Goal: Task Accomplishment & Management: Manage account settings

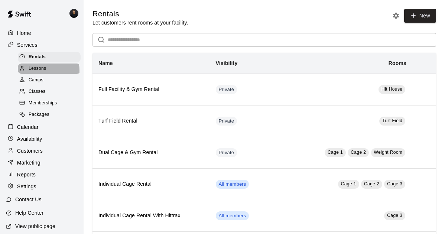
click at [43, 72] on span "Lessons" at bounding box center [38, 68] width 18 height 7
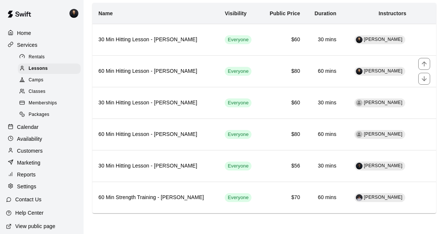
scroll to position [77, 0]
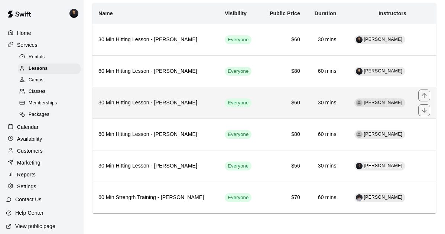
click at [275, 99] on h6 "$60" at bounding box center [284, 103] width 34 height 8
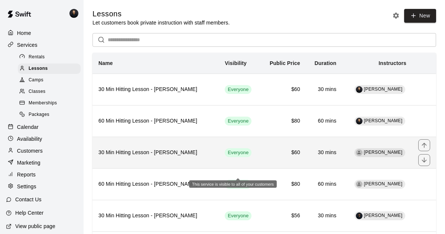
click at [235, 156] on span "Everyone" at bounding box center [238, 152] width 27 height 7
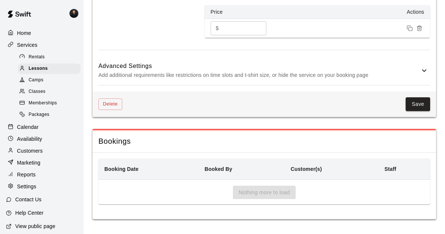
scroll to position [619, 0]
click at [27, 143] on p "Availability" at bounding box center [29, 138] width 25 height 7
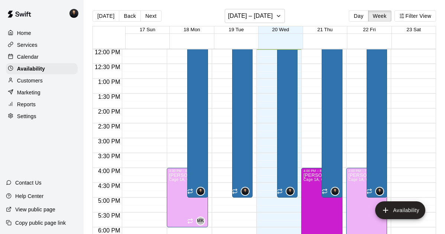
scroll to position [12, 0]
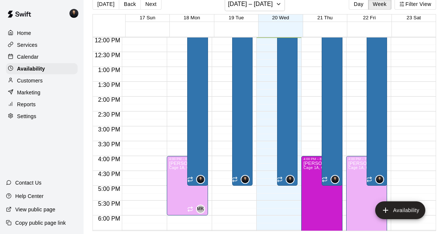
click at [60, 155] on div "Home Services Calendar Availability Customers Marketing Reports Settings Contac…" at bounding box center [42, 117] width 84 height 234
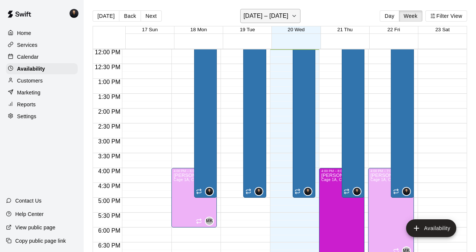
click at [264, 13] on h6 "[DATE] – [DATE]" at bounding box center [265, 16] width 45 height 10
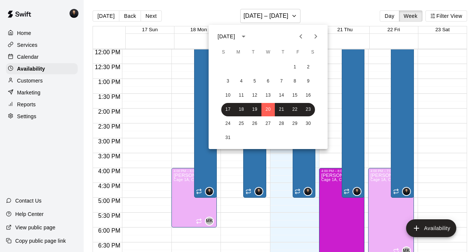
click at [312, 9] on div at bounding box center [238, 126] width 476 height 252
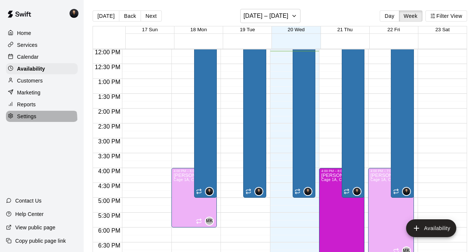
click at [34, 120] on p "Settings" at bounding box center [26, 116] width 19 height 7
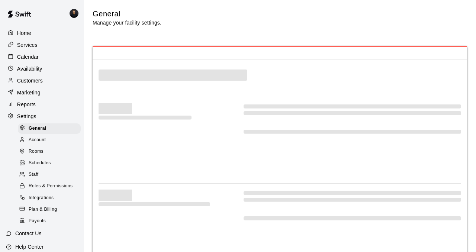
select select "**"
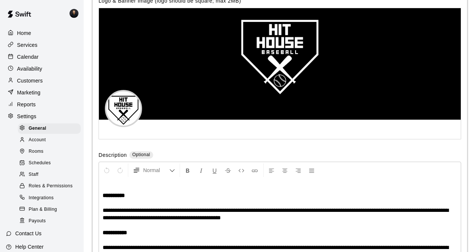
scroll to position [1713, 0]
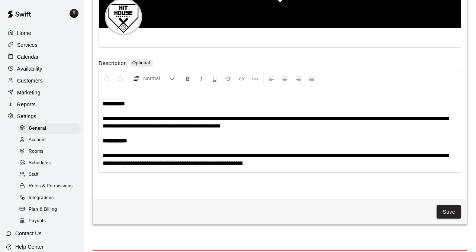
click at [246, 129] on span "**********" at bounding box center [276, 122] width 346 height 13
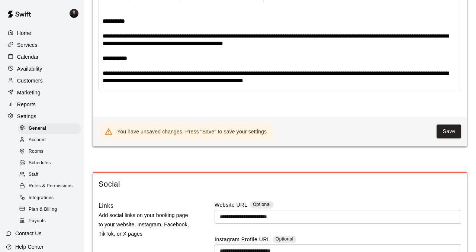
scroll to position [1797, 0]
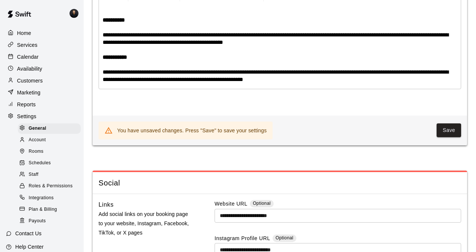
click at [293, 83] on p "**********" at bounding box center [280, 75] width 354 height 15
click at [246, 82] on span "**********" at bounding box center [276, 75] width 346 height 13
click at [445, 137] on button "Save" at bounding box center [448, 130] width 25 height 14
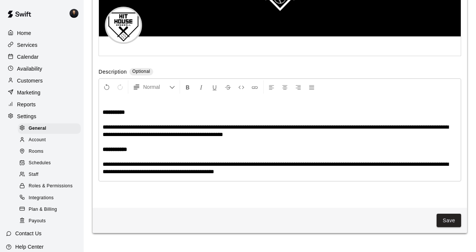
scroll to position [1703, 0]
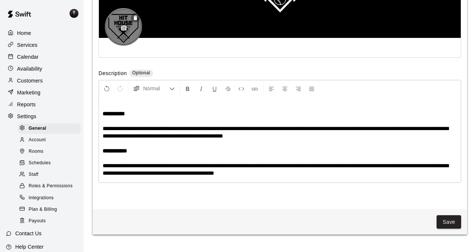
click at [125, 29] on circle "button" at bounding box center [124, 28] width 2 height 2
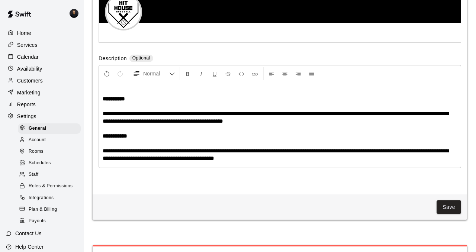
scroll to position [1729, 0]
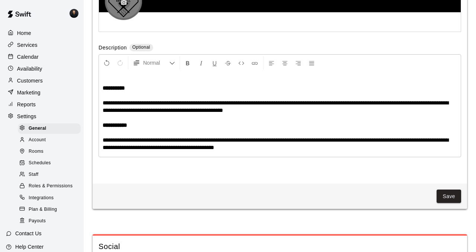
click at [126, 5] on icon "button" at bounding box center [124, 2] width 6 height 5
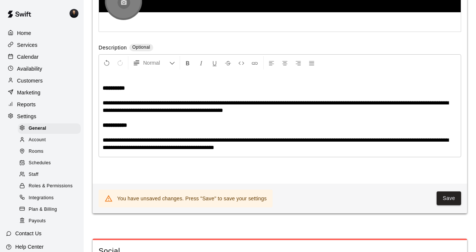
click at [124, 6] on icon "button" at bounding box center [123, 2] width 7 height 7
click at [127, 5] on icon "button" at bounding box center [124, 2] width 6 height 5
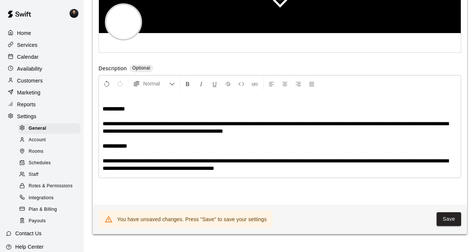
scroll to position [1677, 0]
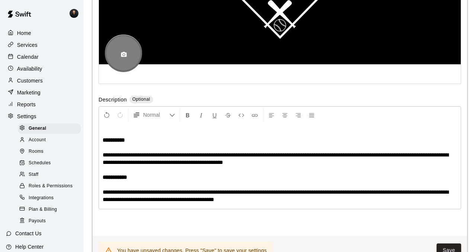
click at [126, 57] on icon "button" at bounding box center [124, 54] width 6 height 5
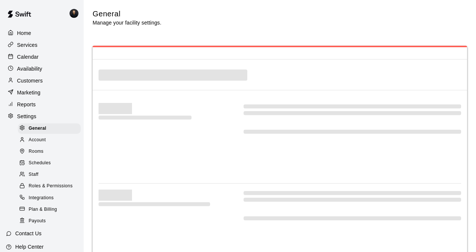
select select "**"
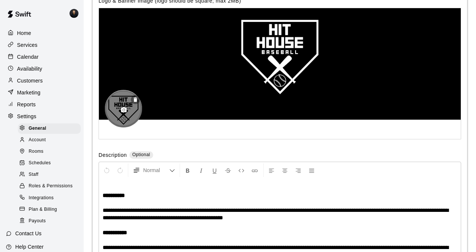
scroll to position [1713, 0]
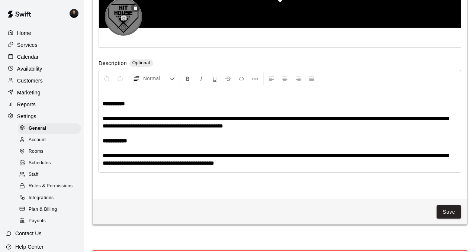
click at [125, 19] on circle "button" at bounding box center [124, 18] width 2 height 2
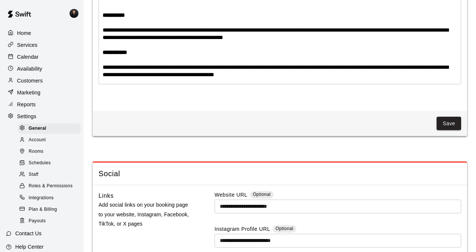
scroll to position [1803, 0]
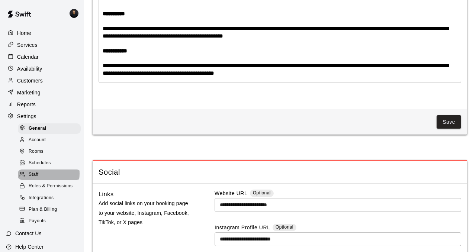
click at [42, 180] on div "Staff" at bounding box center [49, 175] width 63 height 10
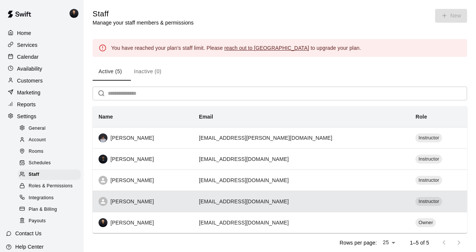
click at [143, 206] on div "[PERSON_NAME]" at bounding box center [143, 201] width 88 height 9
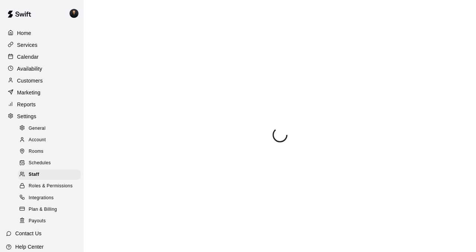
select select "**"
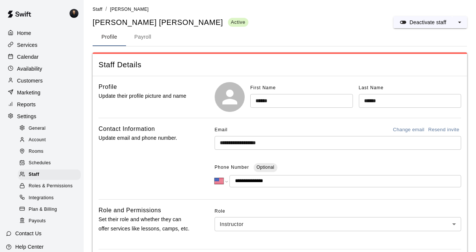
scroll to position [3, 0]
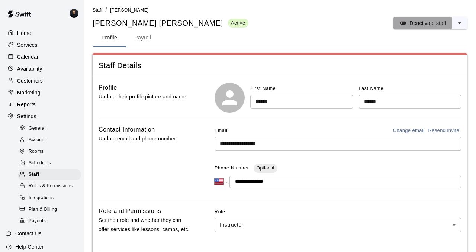
click at [400, 25] on icon "split button" at bounding box center [403, 23] width 6 height 3
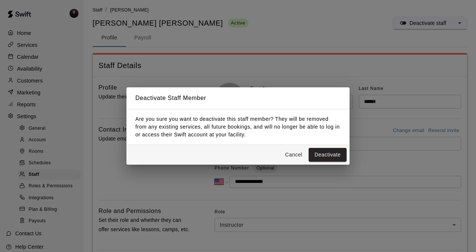
click at [293, 153] on button "Cancel" at bounding box center [294, 155] width 24 height 14
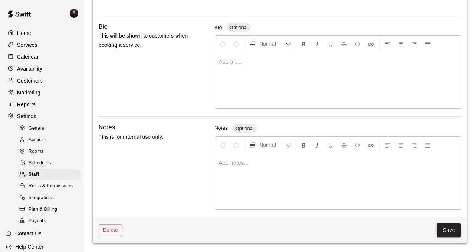
scroll to position [262, 0]
click at [37, 72] on p "Availability" at bounding box center [29, 68] width 25 height 7
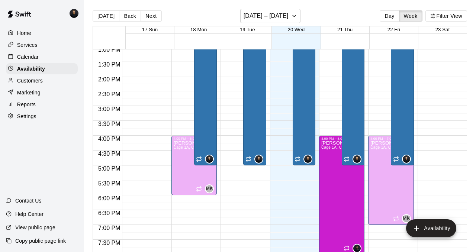
scroll to position [396, 0]
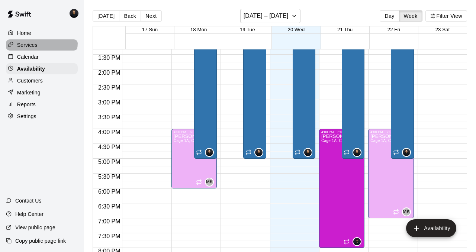
click at [38, 45] on p "Services" at bounding box center [27, 44] width 20 height 7
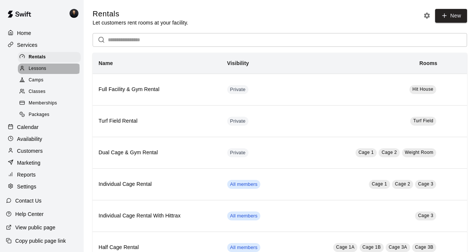
click at [43, 72] on span "Lessons" at bounding box center [38, 68] width 18 height 7
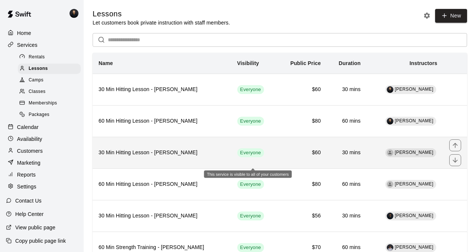
click at [259, 156] on span "Everyone" at bounding box center [250, 152] width 27 height 7
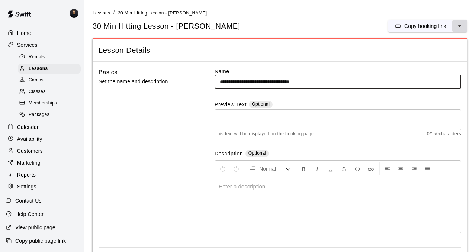
click at [459, 29] on icon "select merge strategy" at bounding box center [459, 25] width 7 height 7
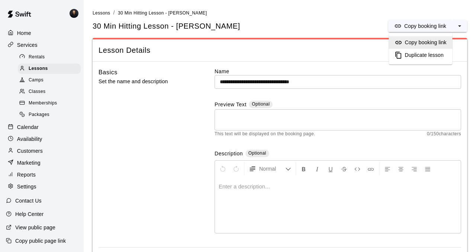
click at [190, 139] on div "Basics Set the name and description" at bounding box center [146, 158] width 94 height 180
click at [99, 14] on span "Lessons" at bounding box center [102, 12] width 18 height 5
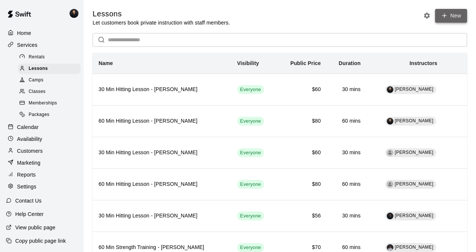
click at [442, 22] on link "New" at bounding box center [451, 16] width 32 height 14
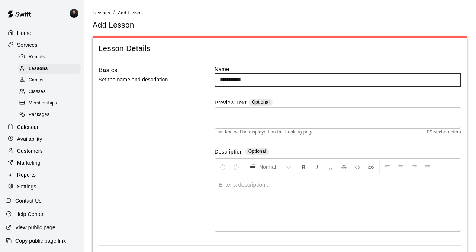
type input "**********"
click at [381, 101] on div "**********" at bounding box center [337, 155] width 246 height 180
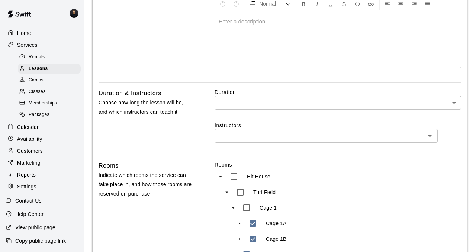
scroll to position [166, 0]
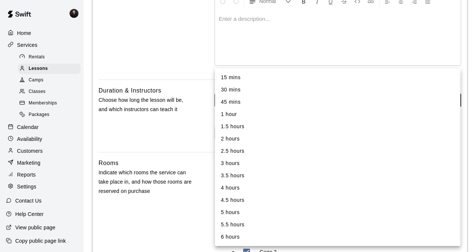
click at [337, 108] on body "**********" at bounding box center [238, 177] width 476 height 686
click at [313, 91] on li "30 mins" at bounding box center [337, 90] width 245 height 12
type input "**"
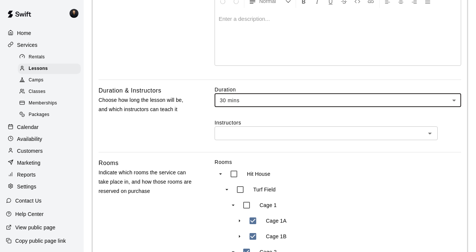
click at [241, 138] on input "text" at bounding box center [320, 133] width 206 height 9
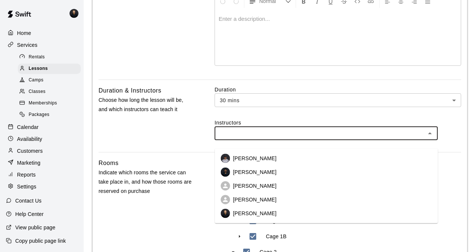
click at [242, 183] on p "[PERSON_NAME]" at bounding box center [254, 185] width 43 height 7
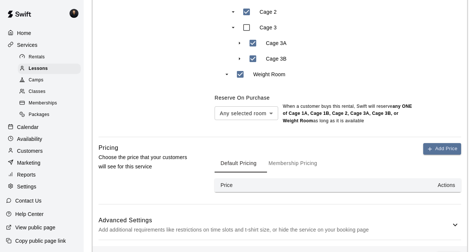
scroll to position [410, 0]
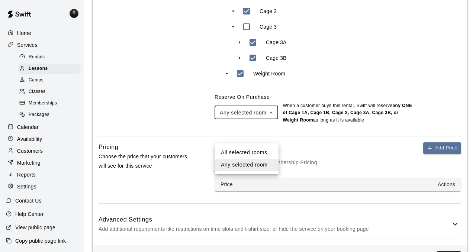
click at [229, 142] on div at bounding box center [238, 126] width 476 height 252
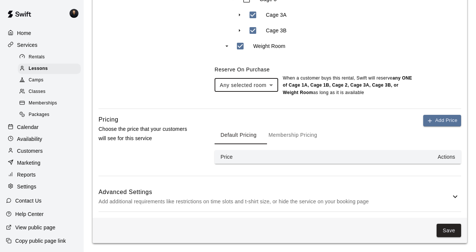
scroll to position [473, 0]
click at [267, 151] on th "Price" at bounding box center [251, 157] width 74 height 14
click at [446, 115] on button "Add Price" at bounding box center [442, 121] width 38 height 12
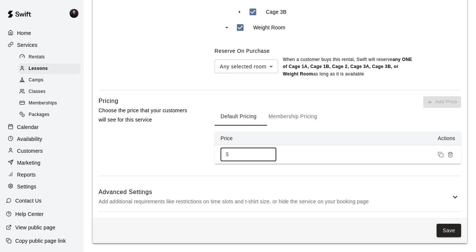
click at [257, 161] on input "*" at bounding box center [254, 155] width 45 height 14
type input "**"
click at [440, 230] on button "Save" at bounding box center [448, 231] width 25 height 14
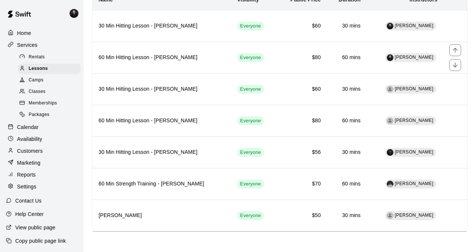
scroll to position [82, 0]
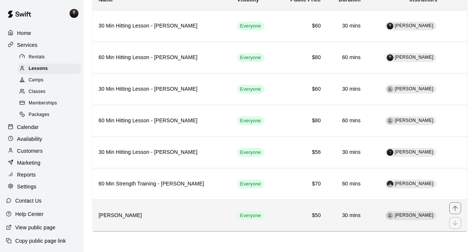
click at [134, 215] on h6 "Matt Kinney" at bounding box center [162, 216] width 127 height 8
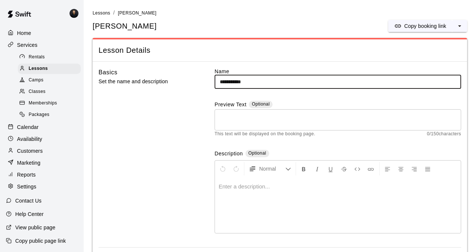
click at [219, 84] on input "**********" at bounding box center [337, 82] width 246 height 14
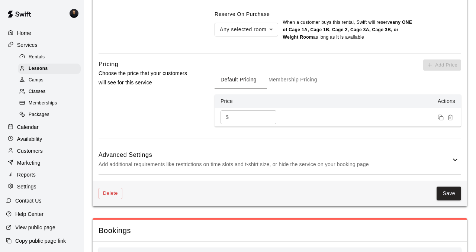
scroll to position [609, 0]
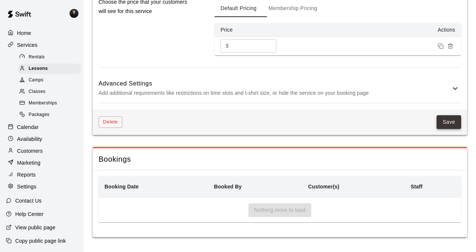
type input "**********"
click at [442, 118] on button "Save" at bounding box center [448, 122] width 25 height 14
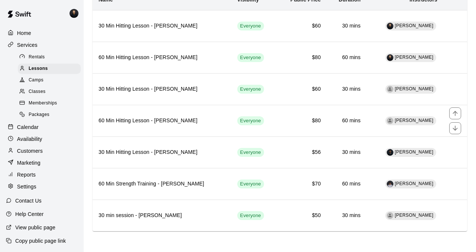
scroll to position [82, 0]
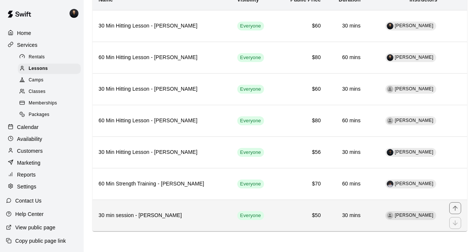
click at [177, 214] on h6 "30 min session - Matt Kinney" at bounding box center [162, 216] width 127 height 8
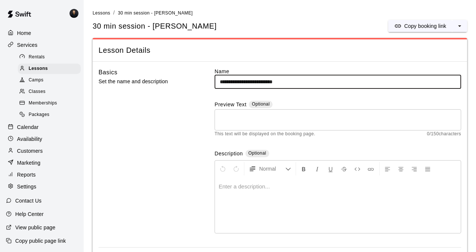
click at [229, 85] on input "**********" at bounding box center [337, 82] width 246 height 14
click at [240, 84] on input "**********" at bounding box center [337, 82] width 246 height 14
click at [238, 84] on input "**********" at bounding box center [337, 82] width 246 height 14
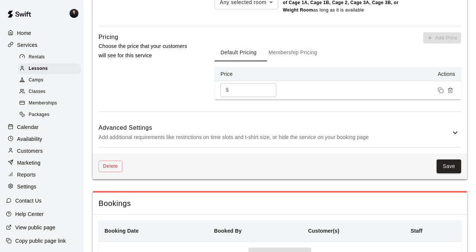
scroll to position [554, 0]
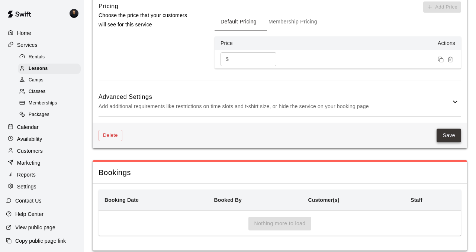
type input "**********"
click at [439, 142] on button "Save" at bounding box center [448, 136] width 25 height 14
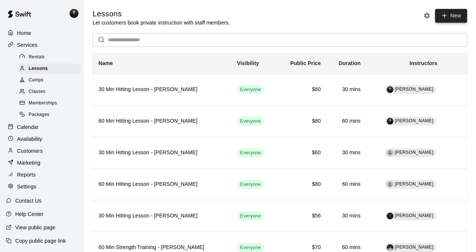
click at [446, 23] on link "New" at bounding box center [451, 16] width 32 height 14
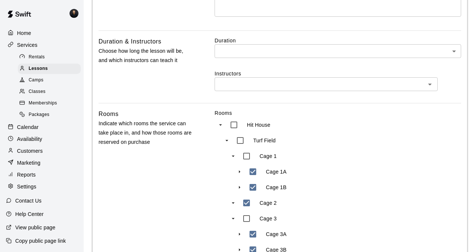
scroll to position [222, 0]
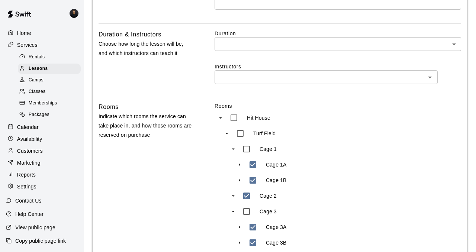
type input "**********"
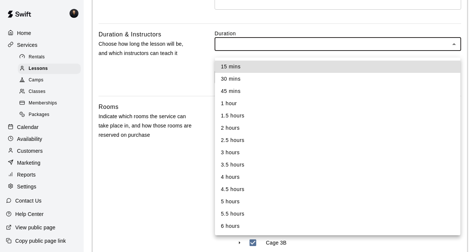
click at [252, 56] on body "**********" at bounding box center [238, 121] width 476 height 686
click at [241, 104] on li "1 hour" at bounding box center [337, 103] width 245 height 12
type input "**"
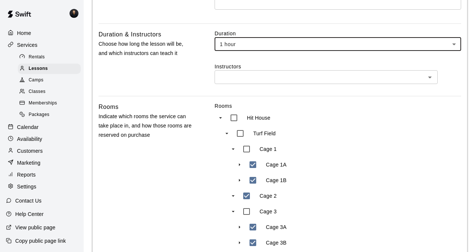
click at [241, 82] on input "text" at bounding box center [320, 76] width 206 height 9
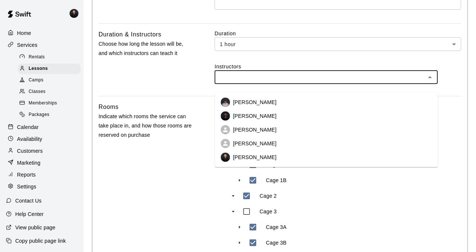
click at [246, 131] on p "[PERSON_NAME]" at bounding box center [254, 129] width 43 height 7
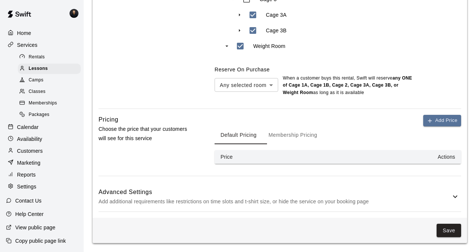
scroll to position [473, 0]
click at [245, 152] on th "Price" at bounding box center [251, 157] width 74 height 14
click at [306, 152] on th "Actions" at bounding box center [375, 157] width 172 height 14
click at [432, 115] on button "Add Price" at bounding box center [442, 121] width 38 height 12
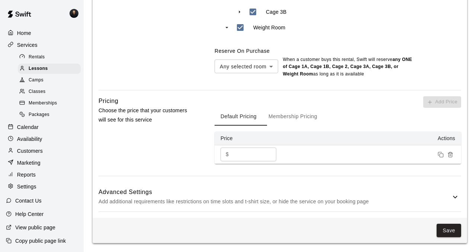
click at [261, 161] on input "*" at bounding box center [254, 155] width 45 height 14
type input "**"
click at [446, 229] on button "Save" at bounding box center [448, 231] width 25 height 14
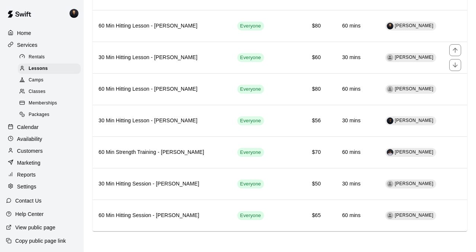
scroll to position [116, 0]
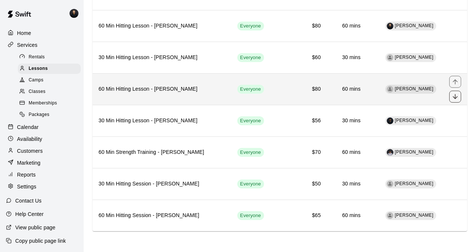
click at [454, 93] on icon "move item down" at bounding box center [454, 96] width 7 height 7
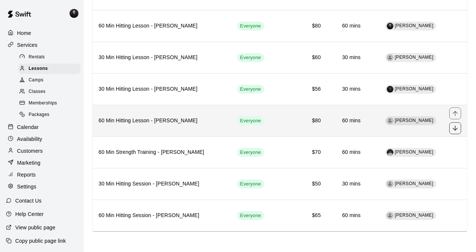
click at [455, 125] on icon "move item down" at bounding box center [454, 128] width 7 height 7
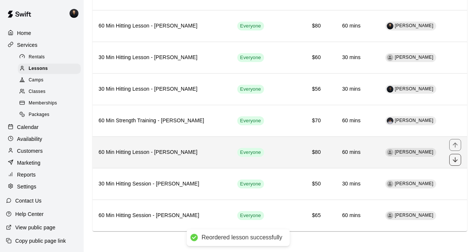
click at [453, 157] on icon "move item down" at bounding box center [454, 159] width 7 height 7
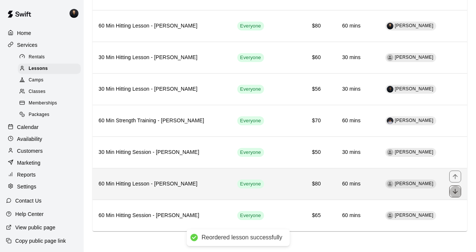
click at [455, 188] on icon "move item down" at bounding box center [454, 191] width 7 height 7
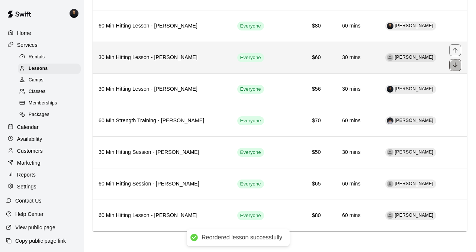
click at [456, 61] on icon "move item down" at bounding box center [454, 64] width 7 height 7
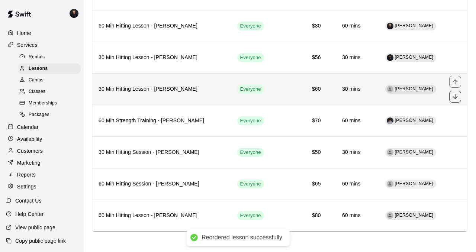
click at [455, 93] on icon "move item down" at bounding box center [454, 96] width 7 height 7
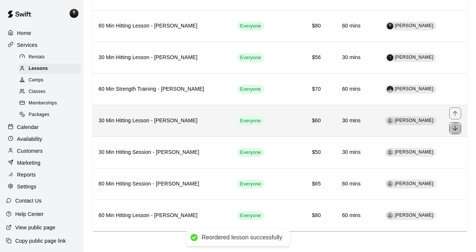
click at [454, 126] on icon "move item down" at bounding box center [454, 128] width 5 height 5
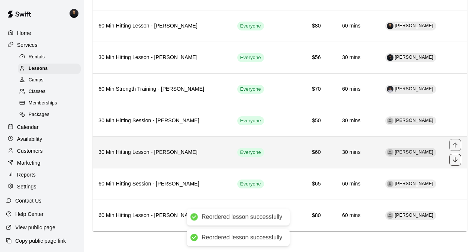
click at [455, 156] on icon "move item down" at bounding box center [454, 159] width 7 height 7
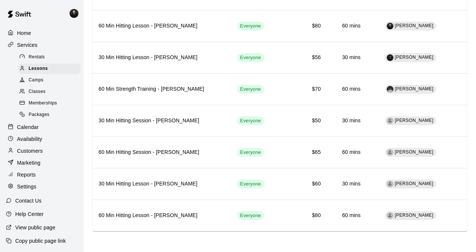
click at [43, 84] on span "Camps" at bounding box center [36, 80] width 15 height 7
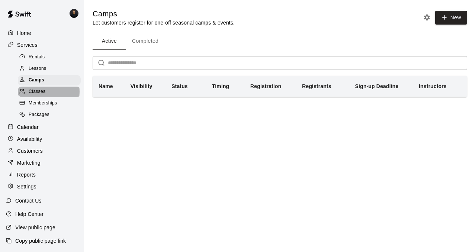
click at [41, 96] on span "Classes" at bounding box center [37, 91] width 17 height 7
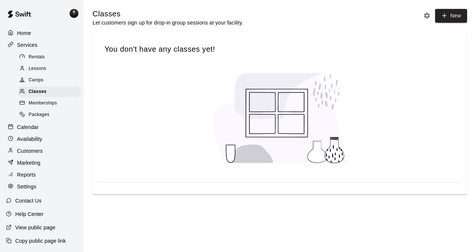
click at [42, 107] on span "Memberships" at bounding box center [43, 103] width 28 height 7
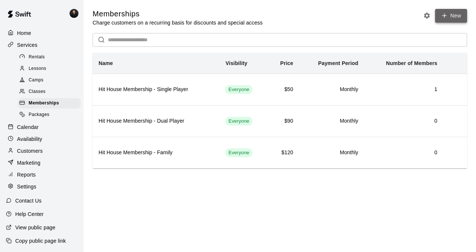
click at [450, 16] on link "New" at bounding box center [451, 16] width 32 height 14
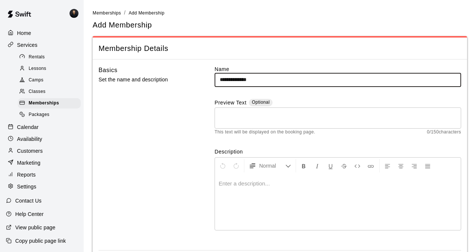
type input "**********"
click at [348, 122] on textarea at bounding box center [338, 117] width 236 height 15
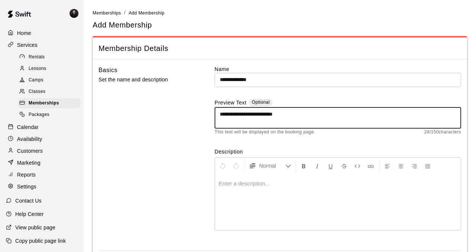
click at [247, 118] on textarea "**********" at bounding box center [337, 117] width 235 height 15
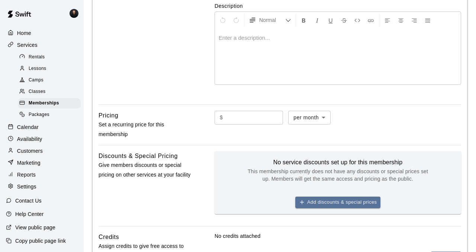
scroll to position [146, 0]
type textarea "**********"
click at [254, 124] on input "text" at bounding box center [254, 117] width 57 height 14
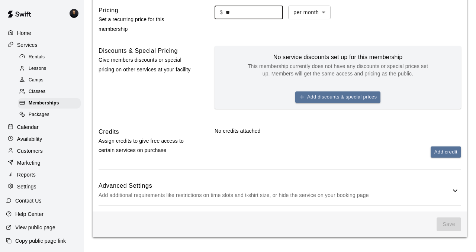
scroll to position [288, 0]
type input "**"
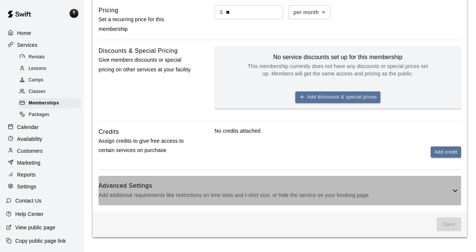
click at [456, 186] on icon at bounding box center [455, 190] width 9 height 9
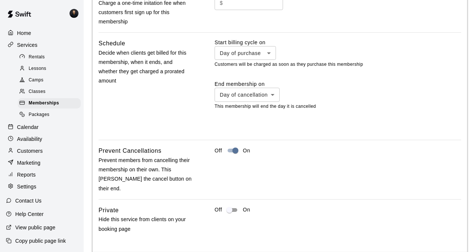
scroll to position [668, 0]
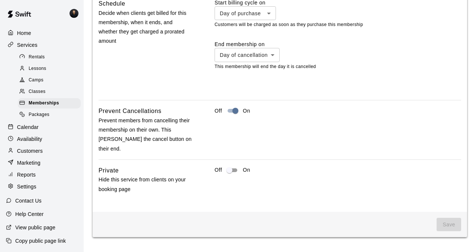
click at [454, 222] on span "Save" at bounding box center [448, 225] width 25 height 14
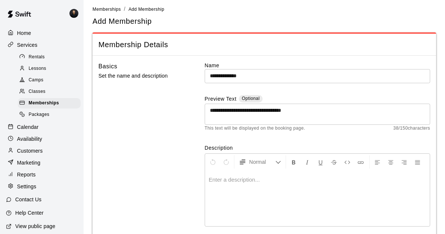
scroll to position [1, 0]
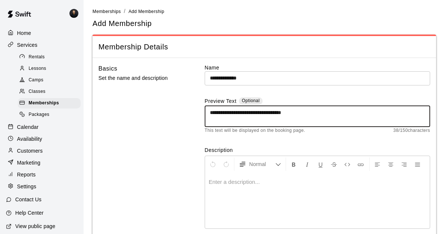
drag, startPoint x: 344, startPoint y: 117, endPoint x: 205, endPoint y: 115, distance: 138.7
click at [205, 115] on div "**********" at bounding box center [318, 116] width 226 height 21
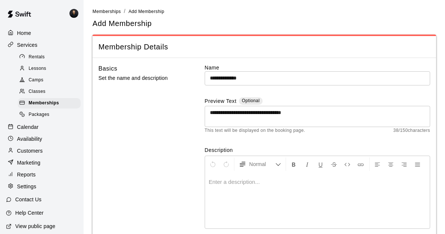
click at [222, 203] on div at bounding box center [317, 201] width 225 height 56
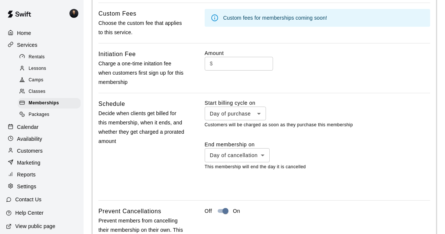
scroll to position [686, 0]
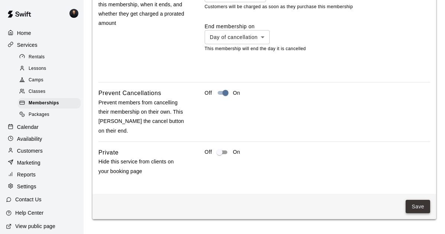
click at [415, 201] on button "Save" at bounding box center [418, 207] width 25 height 14
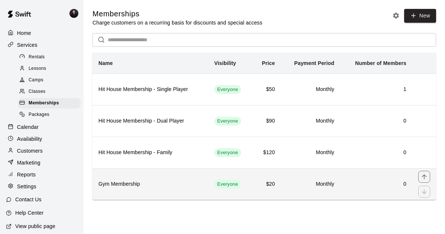
click at [136, 188] on h6 "Gym Membership" at bounding box center [151, 184] width 104 height 8
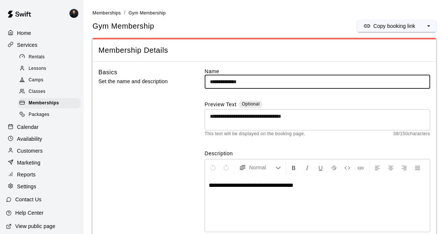
click at [208, 85] on input "**********" at bounding box center [318, 82] width 226 height 14
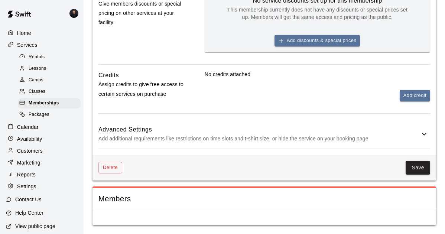
scroll to position [348, 0]
type input "**********"
click at [426, 168] on button "Save" at bounding box center [418, 168] width 25 height 14
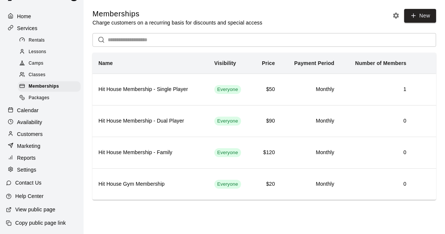
scroll to position [40, 0]
click at [30, 166] on p "Settings" at bounding box center [26, 169] width 19 height 7
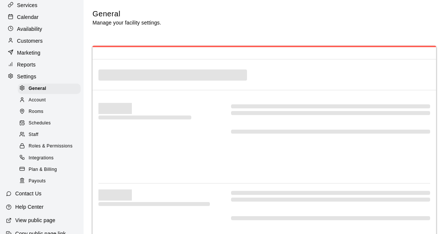
select select "**"
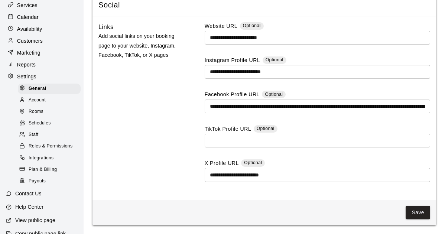
scroll to position [2078, 0]
click at [45, 104] on span "Account" at bounding box center [37, 100] width 17 height 7
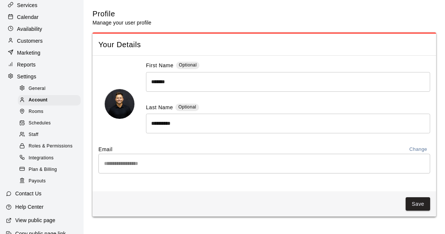
scroll to position [4, 0]
click at [51, 117] on div "Rooms" at bounding box center [49, 112] width 63 height 10
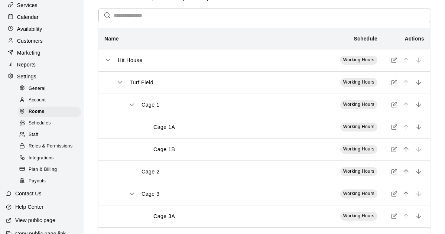
scroll to position [82, 0]
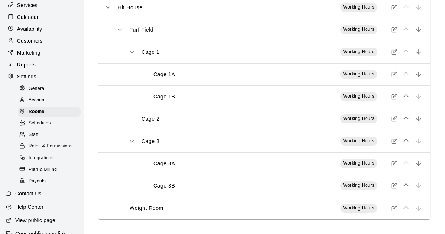
click at [50, 127] on span "Schedules" at bounding box center [40, 123] width 22 height 7
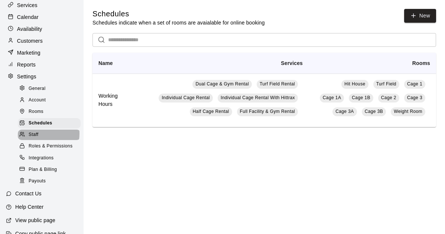
click at [43, 140] on div "Staff" at bounding box center [49, 135] width 63 height 10
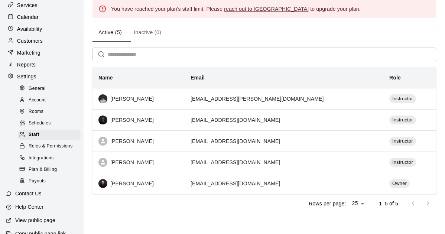
scroll to position [47, 0]
click at [51, 150] on span "Roles & Permissions" at bounding box center [51, 146] width 44 height 7
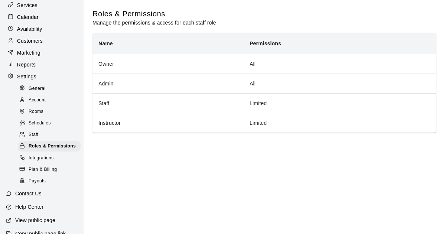
click at [48, 162] on span "Integrations" at bounding box center [41, 158] width 25 height 7
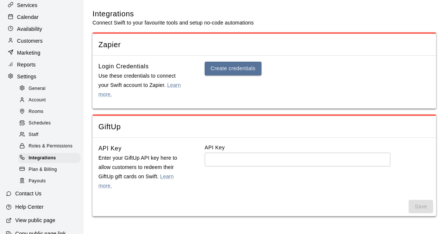
scroll to position [3, 0]
click at [44, 174] on span "Plan & Billing" at bounding box center [43, 169] width 28 height 7
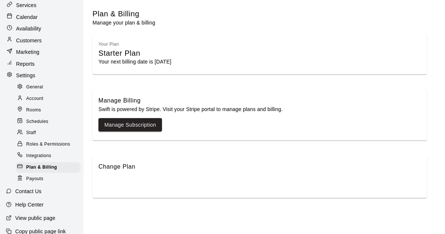
click at [39, 181] on span "Payouts" at bounding box center [34, 178] width 17 height 7
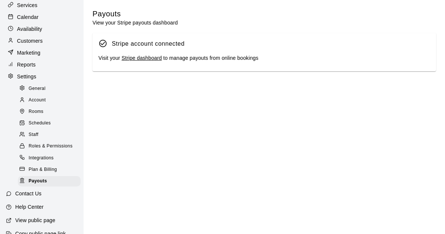
click at [39, 45] on p "Customers" at bounding box center [30, 40] width 26 height 7
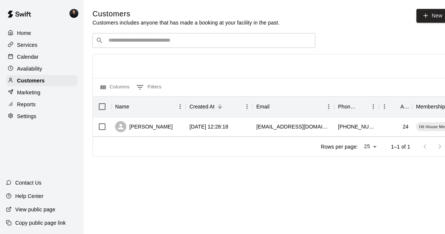
click at [35, 72] on p "Availability" at bounding box center [29, 68] width 25 height 7
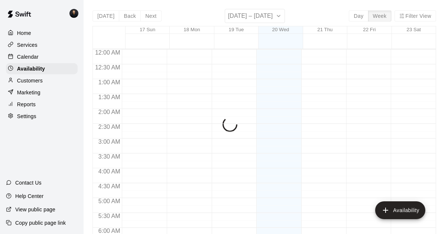
scroll to position [380, 0]
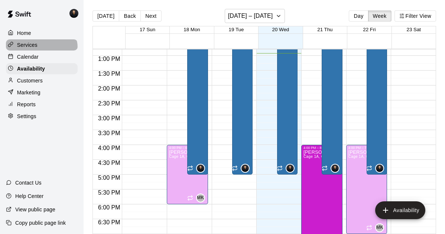
click at [38, 49] on p "Services" at bounding box center [27, 44] width 20 height 7
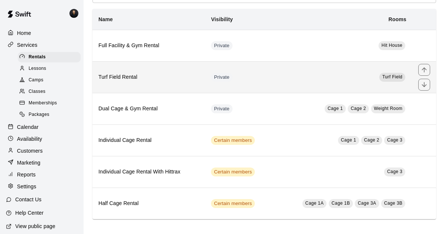
scroll to position [60, 0]
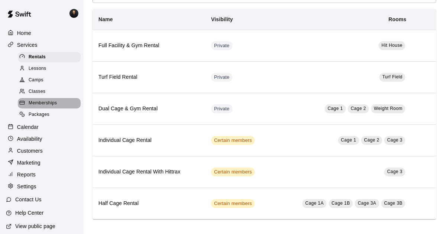
click at [54, 107] on span "Memberships" at bounding box center [43, 103] width 28 height 7
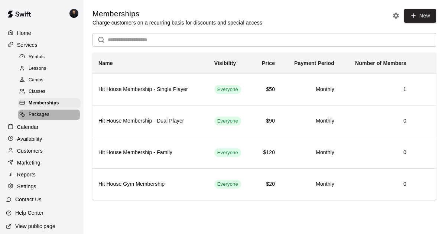
click at [49, 119] on span "Packages" at bounding box center [39, 114] width 21 height 7
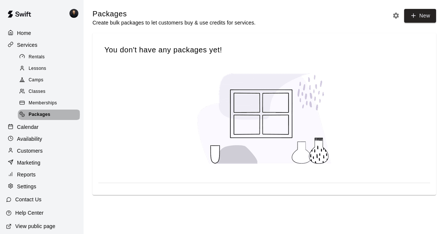
click at [51, 119] on span "Packages" at bounding box center [40, 114] width 22 height 7
